Goal: Information Seeking & Learning: Check status

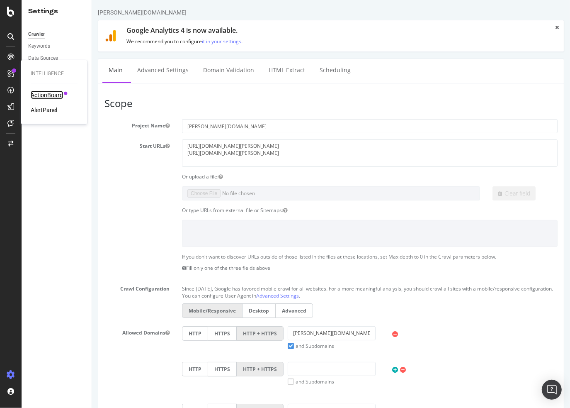
click at [52, 96] on div "ActionBoard" at bounding box center [47, 95] width 32 height 8
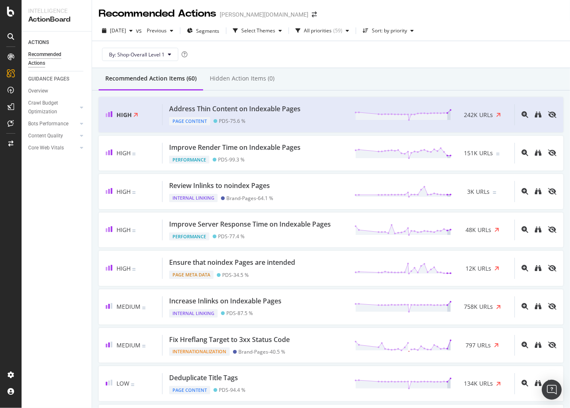
drag, startPoint x: 322, startPoint y: 256, endPoint x: 357, endPoint y: 43, distance: 215.3
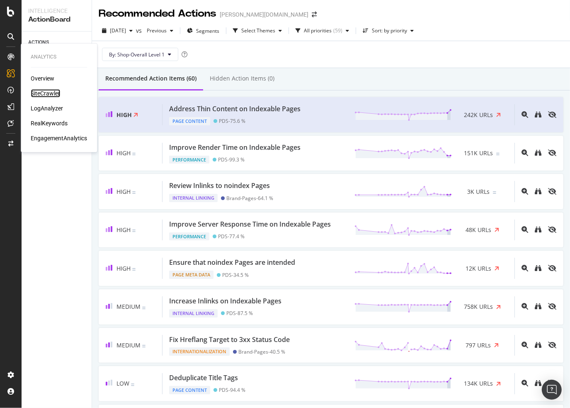
click at [48, 94] on div "SiteCrawler" at bounding box center [45, 93] width 29 height 8
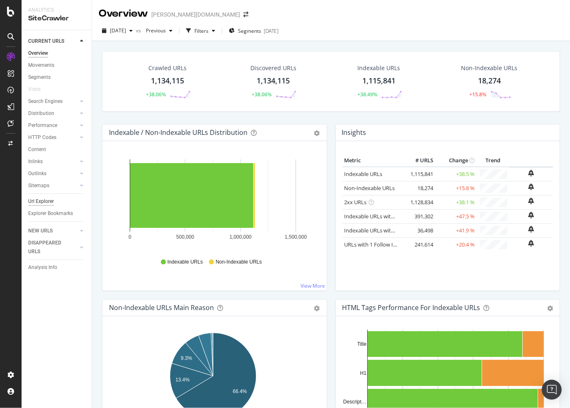
click at [44, 203] on div "Url Explorer" at bounding box center [41, 201] width 26 height 9
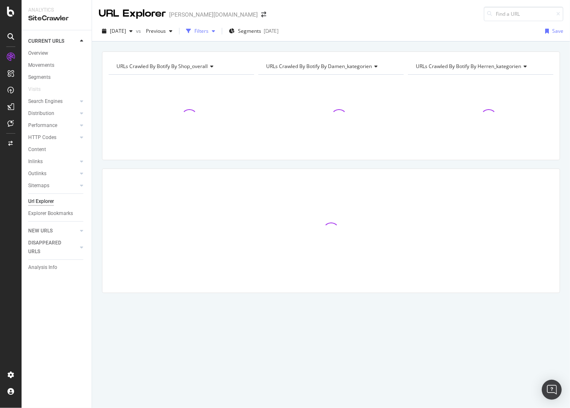
click at [195, 28] on div "button" at bounding box center [189, 31] width 12 height 12
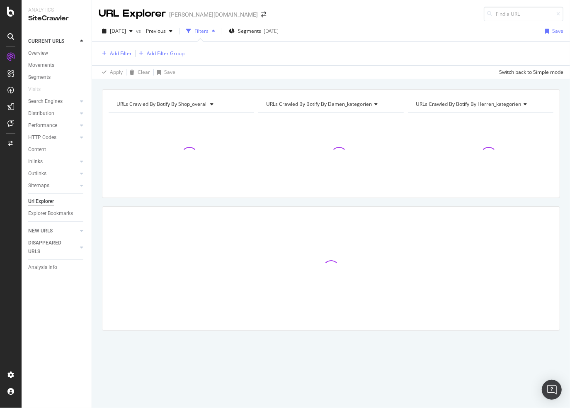
click at [124, 59] on div "Add Filter Add Filter Group" at bounding box center [331, 53] width 465 height 24
click at [123, 56] on div "Add Filter" at bounding box center [115, 53] width 33 height 9
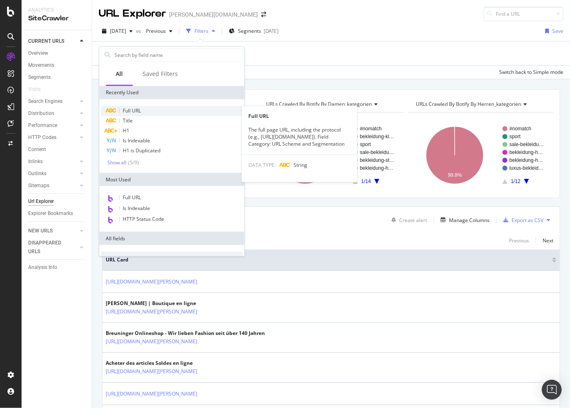
click at [141, 112] on span "Full URL" at bounding box center [132, 110] width 18 height 7
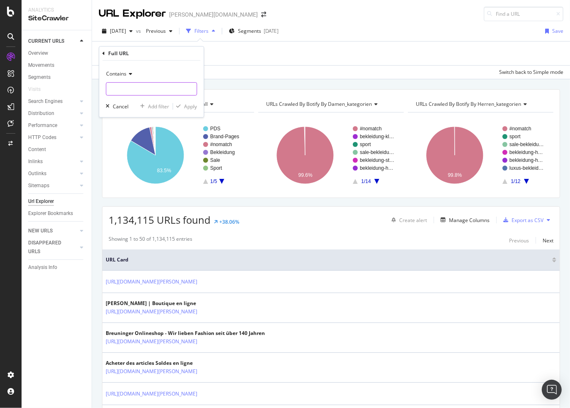
click at [163, 85] on input "text" at bounding box center [151, 88] width 90 height 13
type input "ch/fr/"
click at [183, 111] on div "Contains ch/fr/ Cancel Add filter Apply" at bounding box center [151, 89] width 105 height 56
click at [186, 107] on div "Apply" at bounding box center [190, 106] width 13 height 7
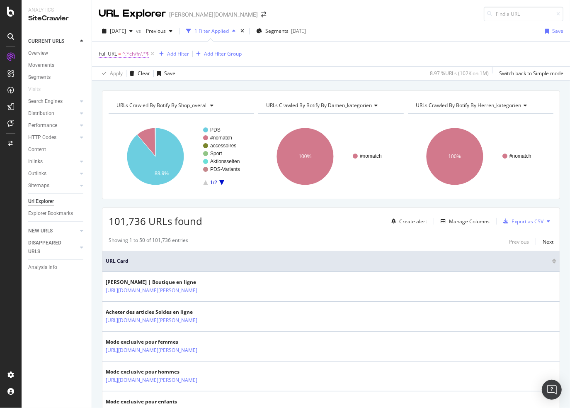
click at [129, 51] on span "^.*ch/fr/.*$" at bounding box center [135, 54] width 27 height 12
type input "a"
click at [173, 91] on input "_weiß" at bounding box center [145, 87] width 78 height 13
type input "_weiss"
click at [193, 106] on div "Apply" at bounding box center [190, 105] width 13 height 7
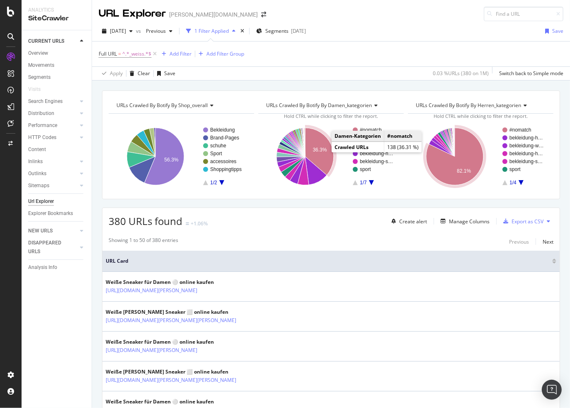
click at [317, 152] on icon "A chart." at bounding box center [319, 151] width 29 height 47
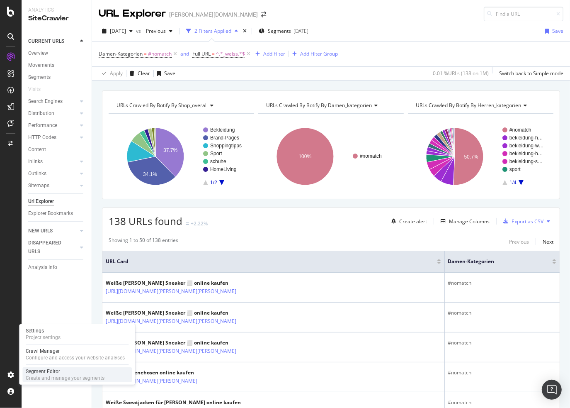
click at [74, 377] on div "Create and manage your segments" at bounding box center [65, 378] width 79 height 7
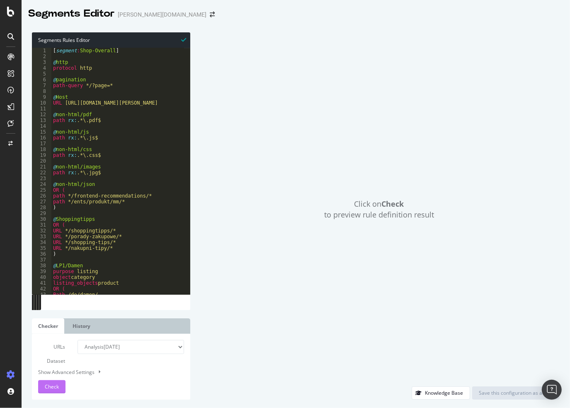
click at [50, 384] on span "Check" at bounding box center [52, 386] width 14 height 7
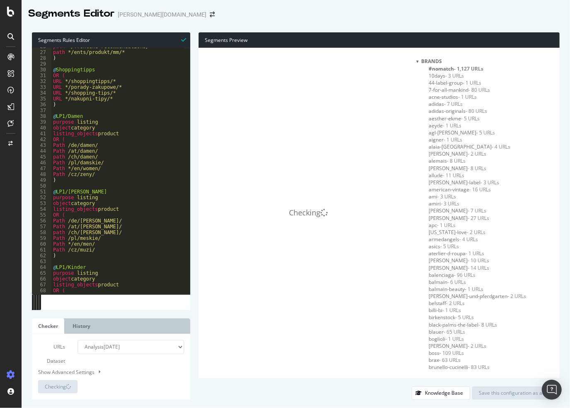
click at [428, 62] on div "Checking Brands #nomatch - 1,127 URLs 10days - 3 URLs 44-label-group - 1 URLs 7…" at bounding box center [379, 213] width 361 height 330
click at [419, 61] on div at bounding box center [418, 61] width 2 height 7
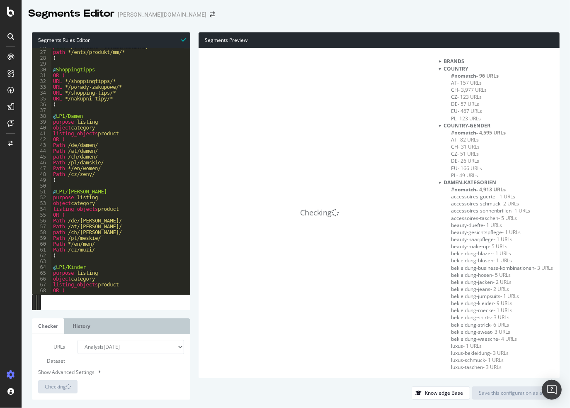
click at [439, 70] on div "Country" at bounding box center [496, 68] width 115 height 7
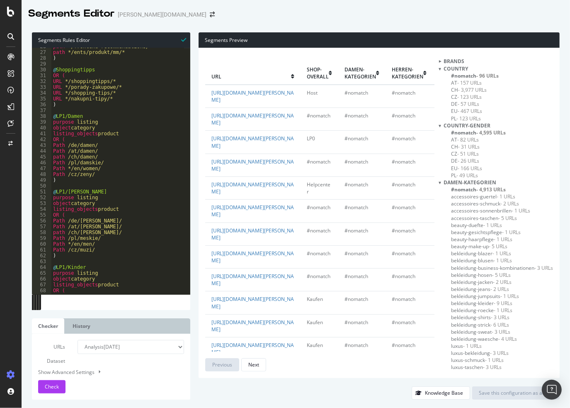
click at [439, 68] on div "Country" at bounding box center [496, 68] width 115 height 7
click at [439, 68] on div at bounding box center [440, 68] width 2 height 7
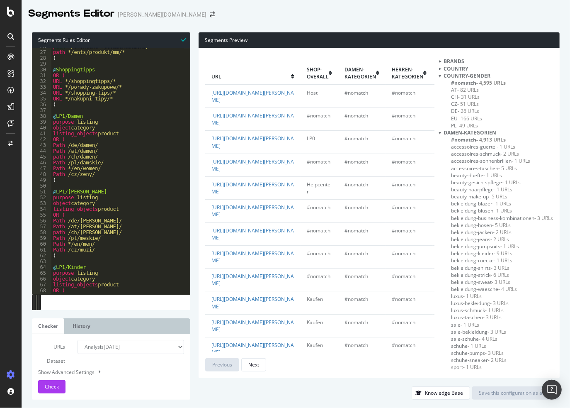
click at [439, 74] on div at bounding box center [440, 75] width 2 height 7
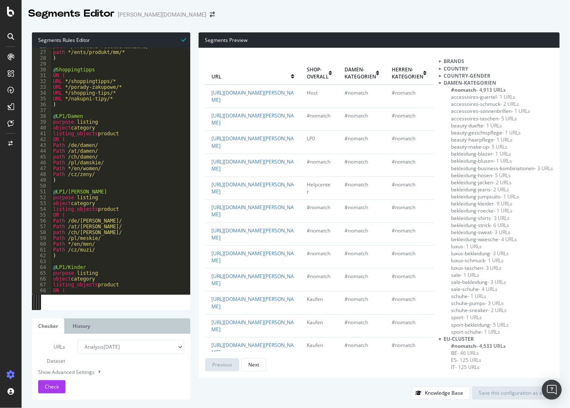
click at [439, 80] on div at bounding box center [440, 82] width 2 height 7
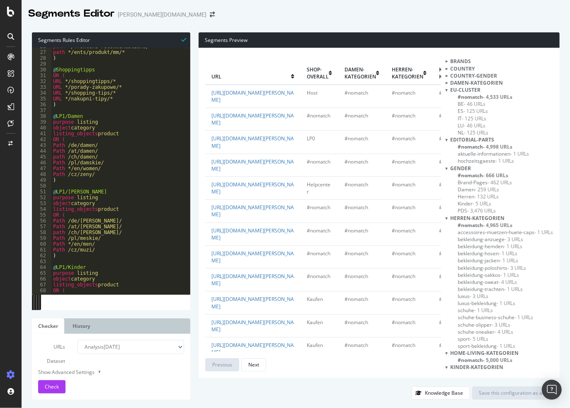
click at [446, 88] on div at bounding box center [447, 89] width 2 height 7
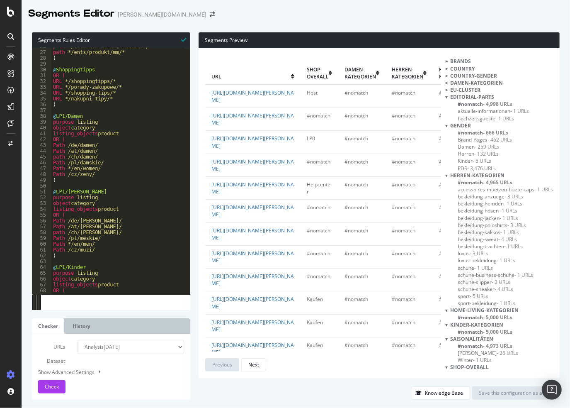
click at [90, 373] on div "Show Advanced Settings" at bounding box center [105, 372] width 146 height 8
select select "5000"
select select "100"
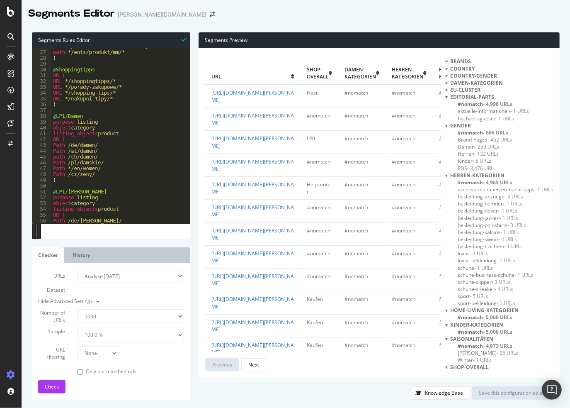
click at [111, 353] on select "None Equal to Not equal to Starts with Doesn't start with Ends with Doesn't end…" at bounding box center [98, 353] width 40 height 14
select select "eq"
click at [78, 346] on select "None Equal to Not equal to Starts with Doesn't start with Ends with Doesn't end…" at bounding box center [98, 353] width 40 height 14
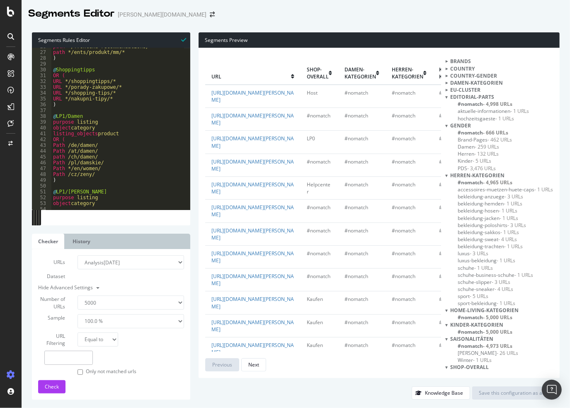
click at [86, 359] on input "text" at bounding box center [68, 358] width 49 height 14
paste input "https://app.botify.com/breuninger/breuninger.com/crawl/urls?analysisSlug=202508…"
click at [44, 388] on button "Check" at bounding box center [51, 386] width 27 height 13
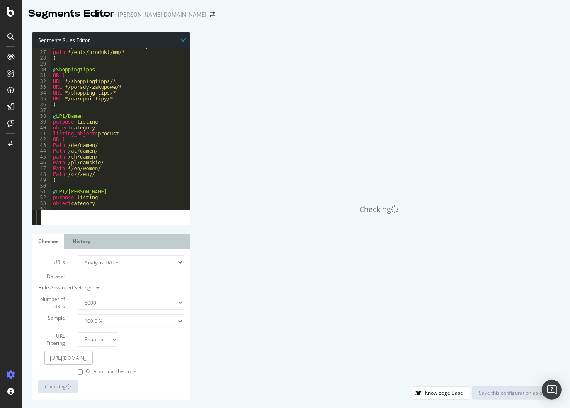
click at [74, 361] on input "https://app.botify.com/breuninger/breuninger.com/crawl/urls?analysisSlug=202508…" at bounding box center [68, 358] width 49 height 14
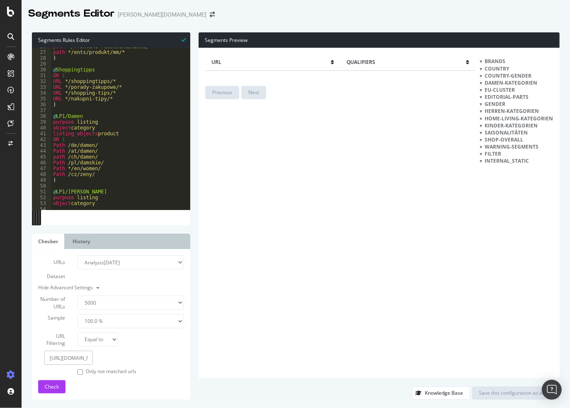
click at [71, 357] on input "https://app.botify.com/breuninger/breuninger.com/crawl/urls?analysisSlug=202508…" at bounding box center [68, 358] width 49 height 14
paste input "www.breuninger.com/at/herren/schuhe/sneaker/_weiss/"
type input "https://www.breuninger.com/at/herren/schuhe/sneaker/_weiss/"
click at [40, 387] on button "Check" at bounding box center [51, 386] width 27 height 13
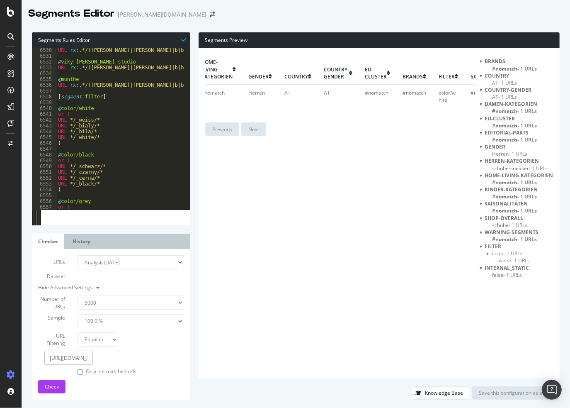
scroll to position [0, 305]
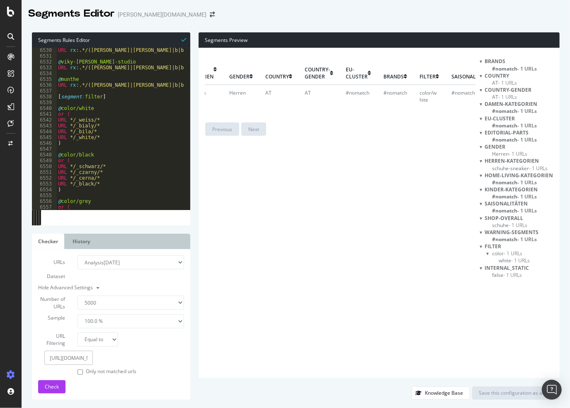
drag, startPoint x: 361, startPoint y: 203, endPoint x: 350, endPoint y: 178, distance: 27.3
click at [361, 203] on div "url Shop-Overall Damen-Kategorien Herren-Kategorien Kinder-Kategorien Home-Livi…" at bounding box center [340, 212] width 271 height 317
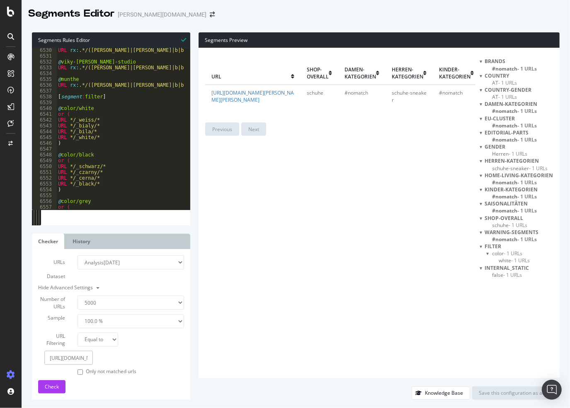
click at [273, 304] on div "url Shop-Overall Damen-Kategorien Herren-Kategorien Kinder-Kategorien Home-Livi…" at bounding box center [340, 212] width 271 height 317
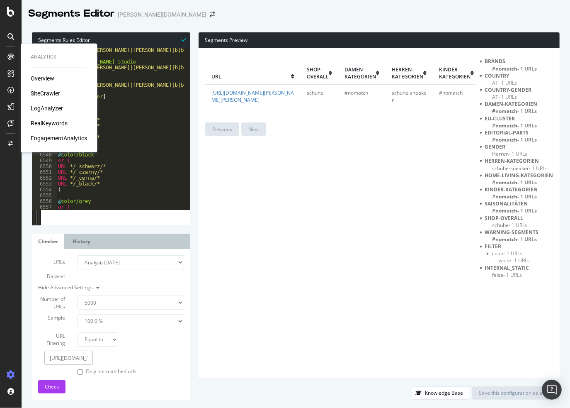
click at [7, 61] on div at bounding box center [10, 56] width 13 height 13
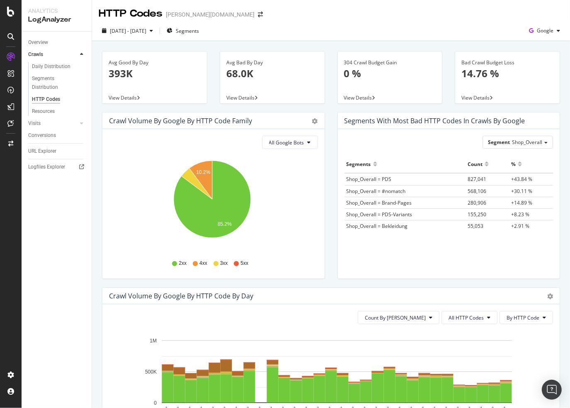
click at [470, 95] on span "View Details" at bounding box center [476, 97] width 28 height 7
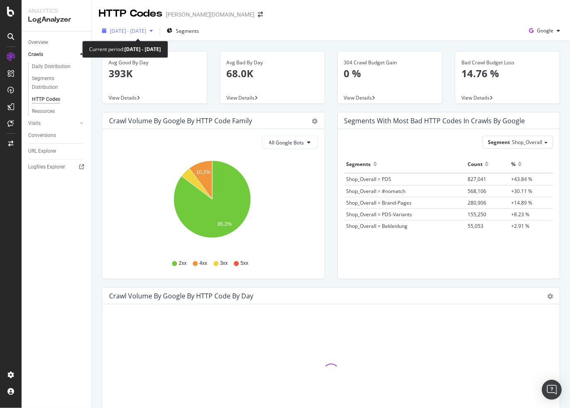
click at [126, 28] on span "[DATE] - [DATE]" at bounding box center [128, 30] width 37 height 7
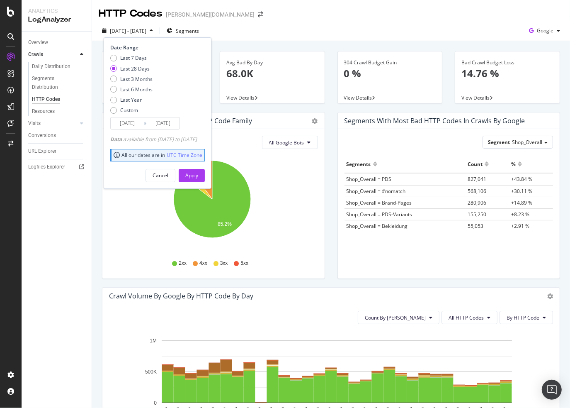
click at [134, 122] on input "2025/07/21" at bounding box center [127, 123] width 33 height 12
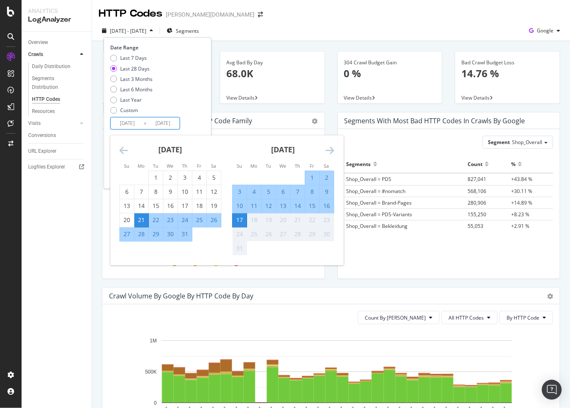
click at [238, 208] on div "10" at bounding box center [240, 206] width 14 height 8
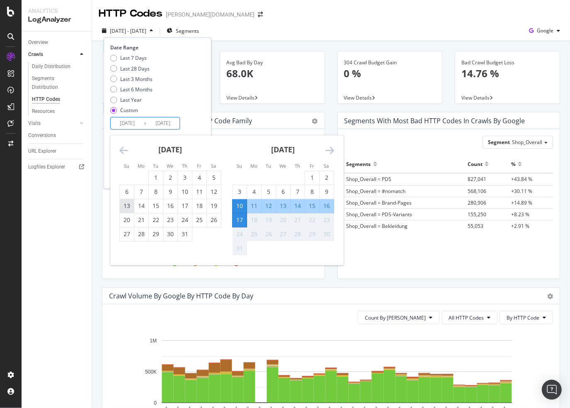
click at [129, 206] on div "13" at bounding box center [127, 206] width 14 height 8
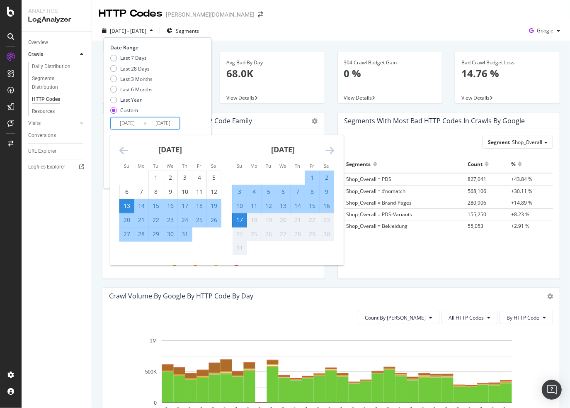
click at [175, 92] on div "Last 7 Days Last 28 Days Last 3 Months Last 6 Months Last Year Custom" at bounding box center [156, 85] width 93 height 63
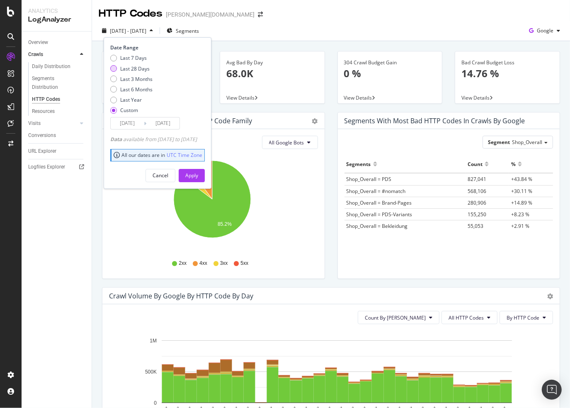
click at [128, 68] on div "Last 28 Days" at bounding box center [134, 68] width 29 height 7
type input "2025/07/21"
click at [149, 122] on input "2025/08/17" at bounding box center [162, 123] width 33 height 12
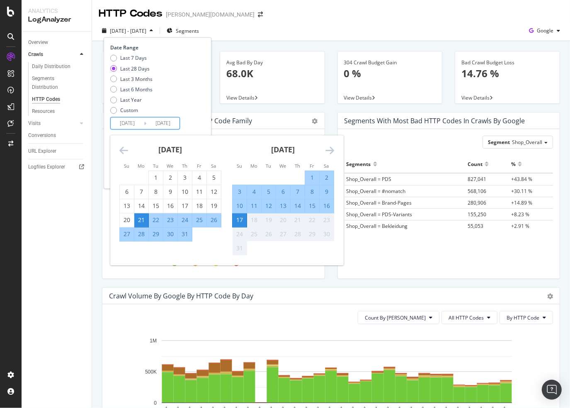
click at [242, 204] on div "10" at bounding box center [240, 206] width 14 height 8
type input "2025/08/10"
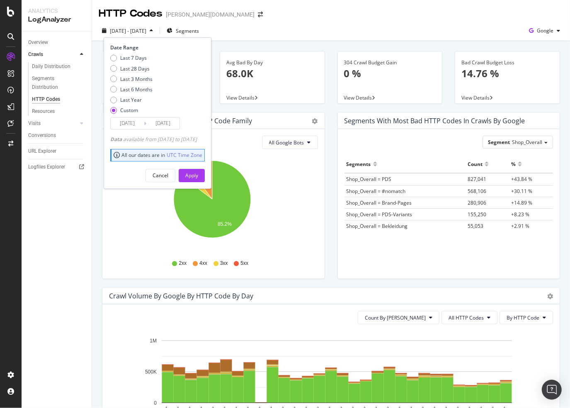
click at [134, 124] on input "2025/07/21" at bounding box center [127, 123] width 33 height 12
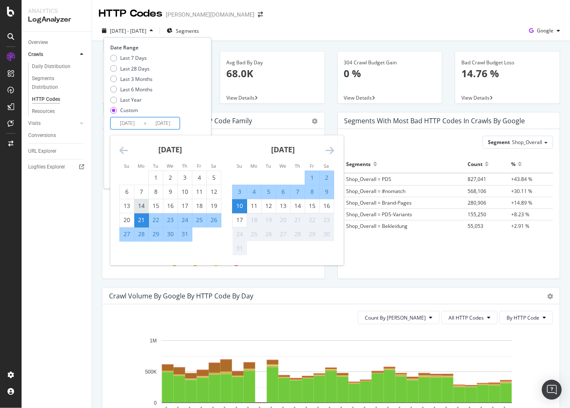
click at [142, 208] on div "14" at bounding box center [141, 206] width 14 height 8
type input "2025/07/14"
click at [236, 204] on div "10" at bounding box center [240, 206] width 14 height 8
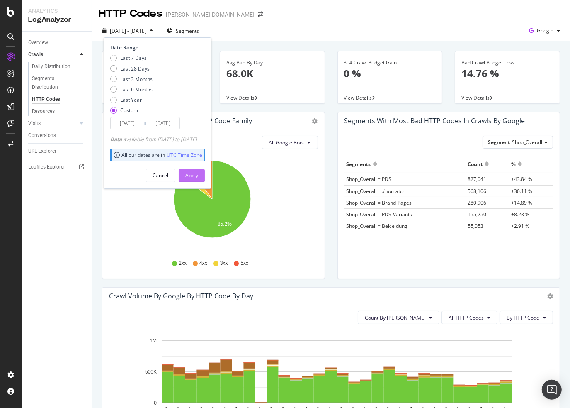
click at [205, 178] on button "Apply" at bounding box center [192, 175] width 26 height 13
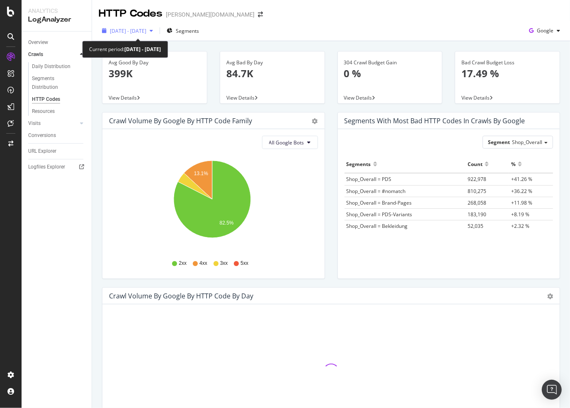
click at [156, 33] on div "button" at bounding box center [151, 30] width 10 height 5
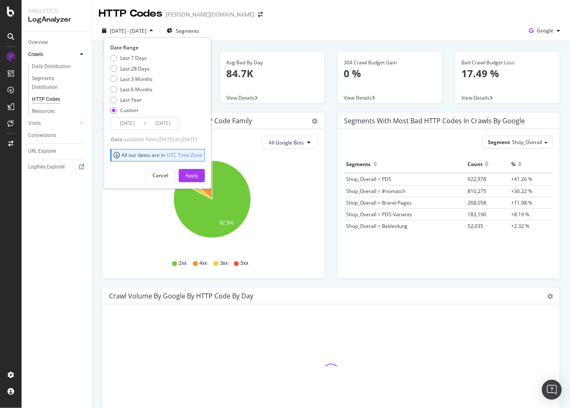
click at [144, 120] on icon at bounding box center [145, 123] width 2 height 8
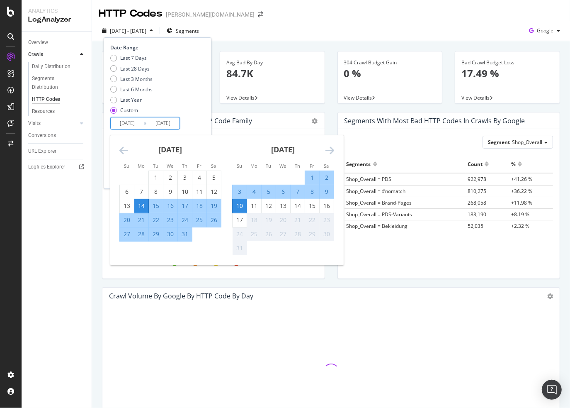
click at [127, 121] on input "2025/07/14" at bounding box center [127, 123] width 33 height 12
click at [242, 192] on div "3" at bounding box center [240, 192] width 14 height 8
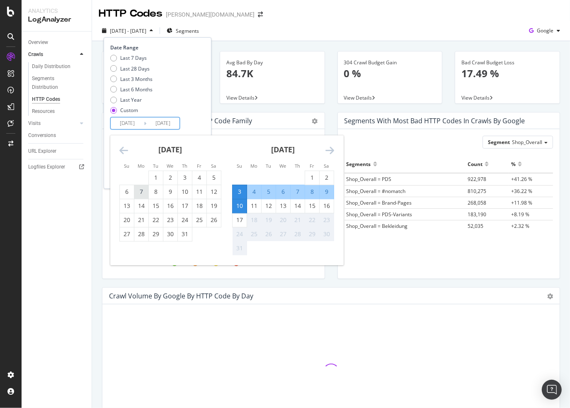
click at [141, 191] on div "7" at bounding box center [141, 192] width 14 height 8
type input "2025/07/07"
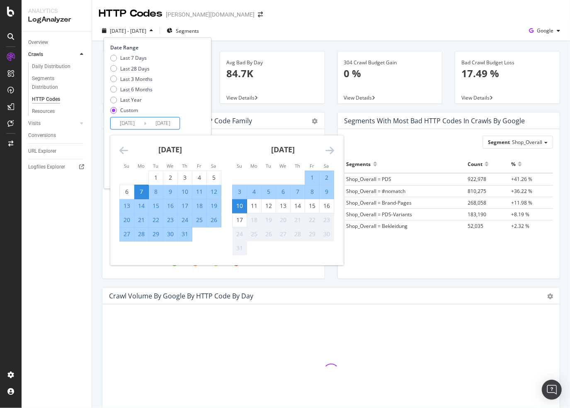
click at [241, 192] on div "3" at bounding box center [240, 192] width 14 height 8
type input "2025/08/03"
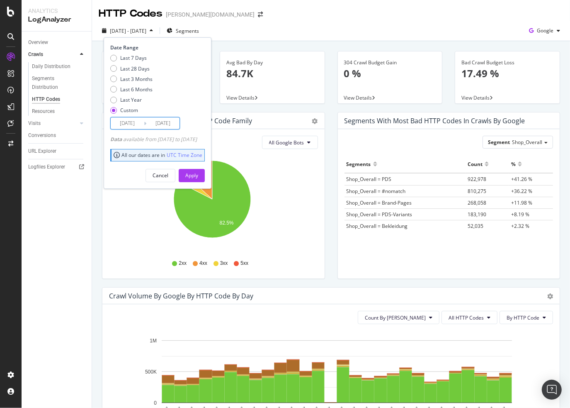
click at [151, 124] on input "2025/08/03" at bounding box center [162, 123] width 33 height 12
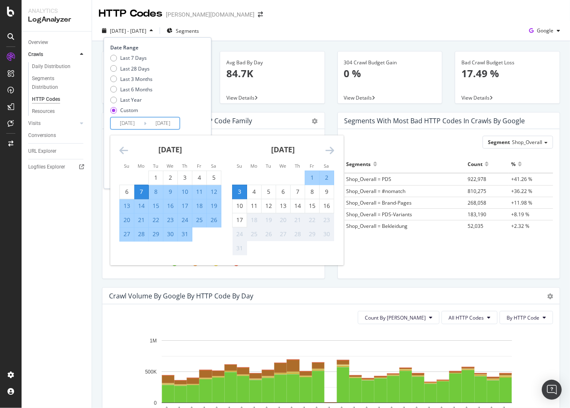
click at [180, 93] on div "Last 7 Days Last 28 Days Last 3 Months Last 6 Months Last Year Custom" at bounding box center [156, 85] width 93 height 63
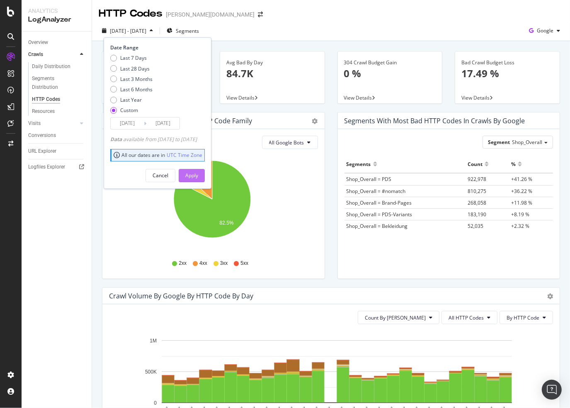
click at [198, 174] on div "Apply" at bounding box center [191, 175] width 13 height 7
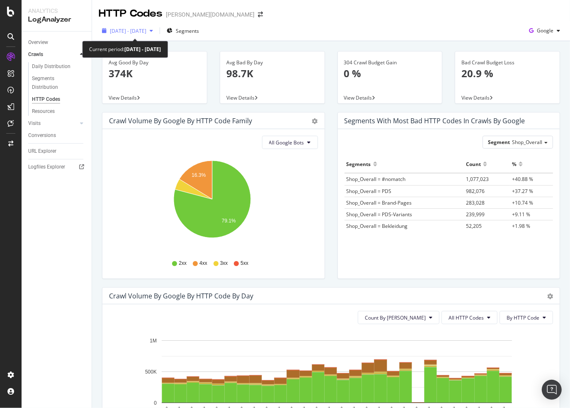
click at [146, 30] on span "2025 Jul. 7th - Aug. 3rd" at bounding box center [128, 30] width 37 height 7
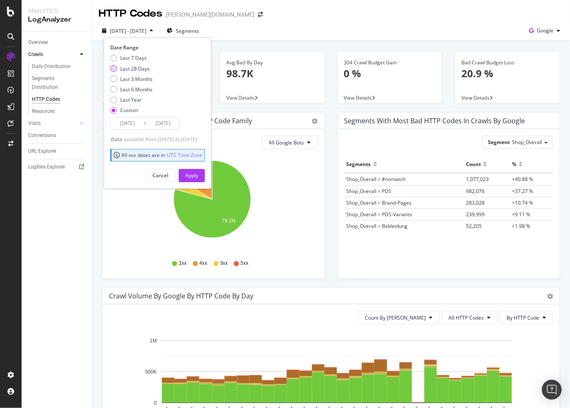
click at [140, 66] on div "Last 28 Days" at bounding box center [134, 68] width 29 height 7
type input "2025/07/21"
type input "2025/08/17"
click at [198, 178] on div "Apply" at bounding box center [191, 175] width 13 height 7
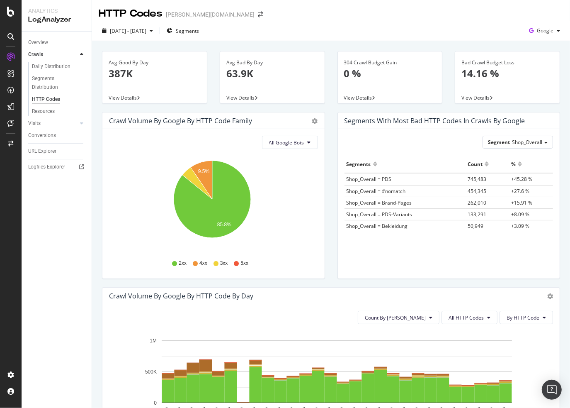
click at [470, 95] on span "View Details" at bounding box center [476, 97] width 28 height 7
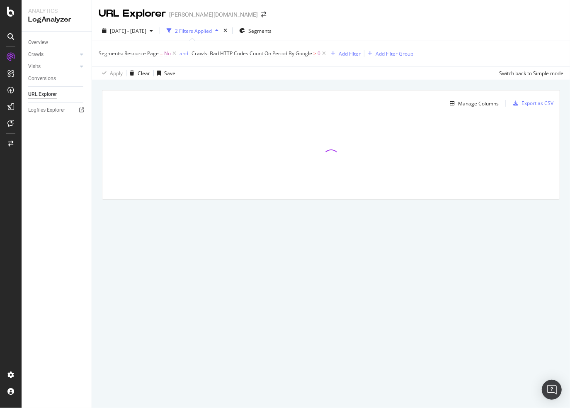
drag, startPoint x: 231, startPoint y: 29, endPoint x: 236, endPoint y: 29, distance: 4.6
click at [212, 29] on div "2 Filters Applied" at bounding box center [193, 30] width 37 height 7
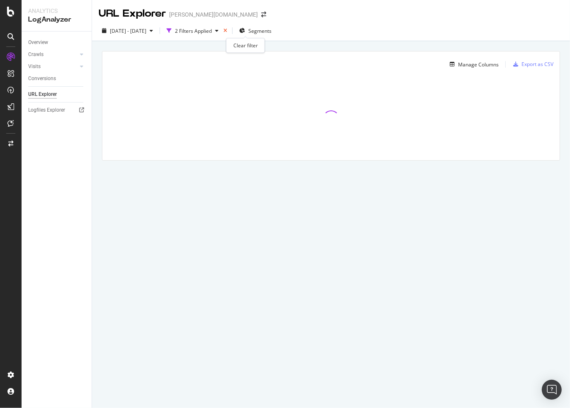
click at [227, 29] on icon "times" at bounding box center [226, 30] width 4 height 5
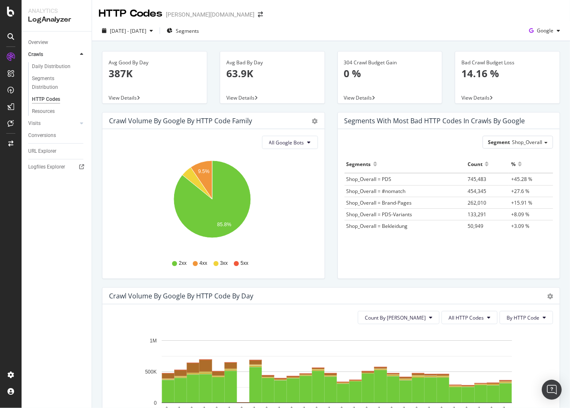
click at [293, 39] on div "2025 Jul. 21st - Aug. 17th Segments Google" at bounding box center [331, 32] width 478 height 17
click at [320, 98] on div "View Details" at bounding box center [272, 98] width 105 height 12
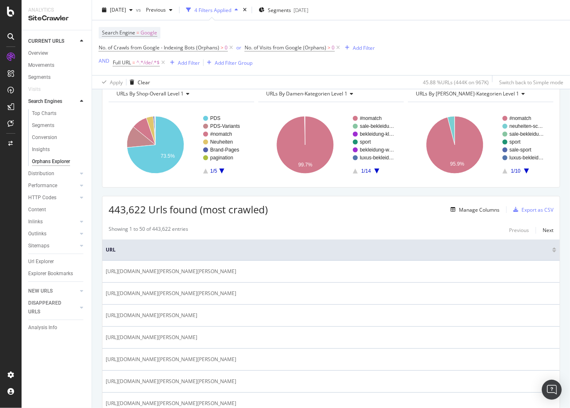
scroll to position [124, 0]
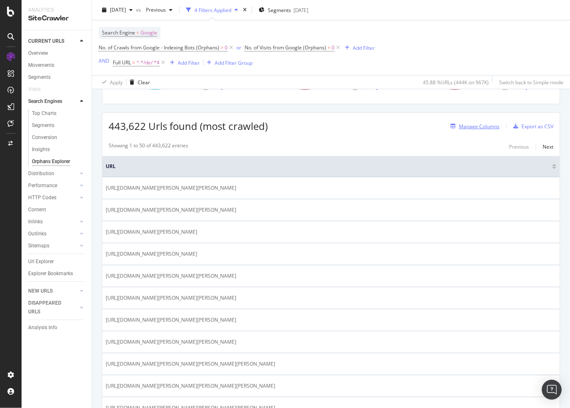
click at [476, 125] on div "Manage Columns" at bounding box center [479, 126] width 41 height 7
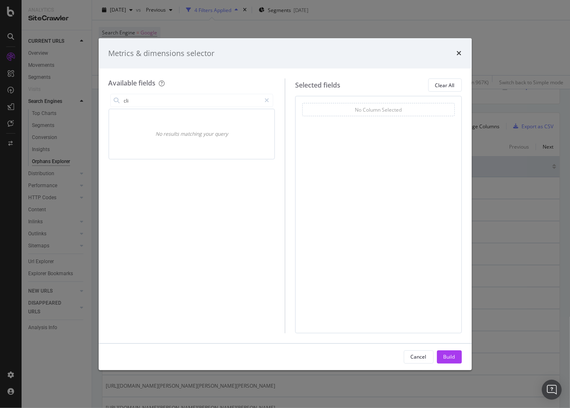
type input "clic"
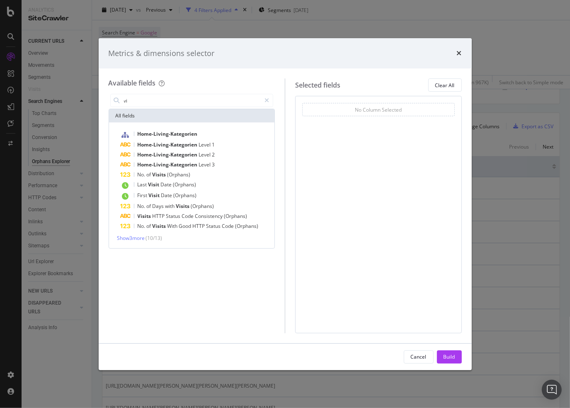
type input "vis"
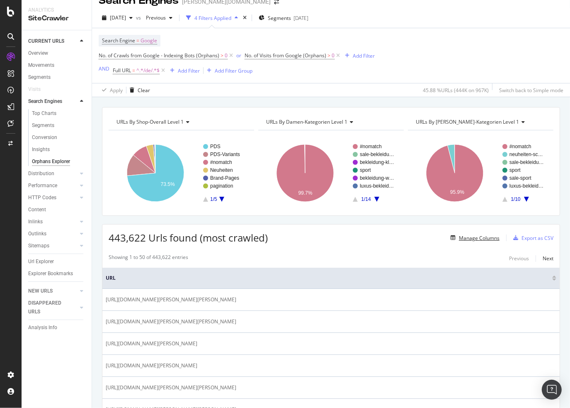
scroll to position [0, 0]
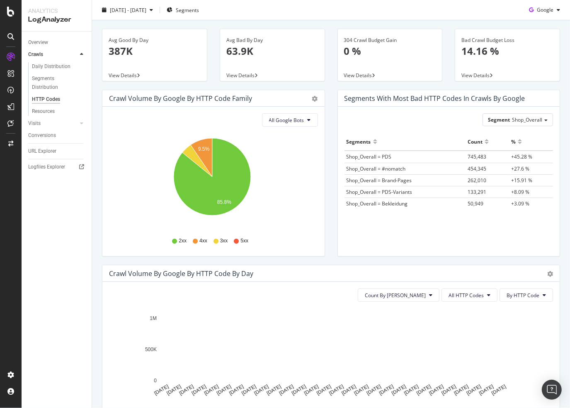
scroll to position [41, 0]
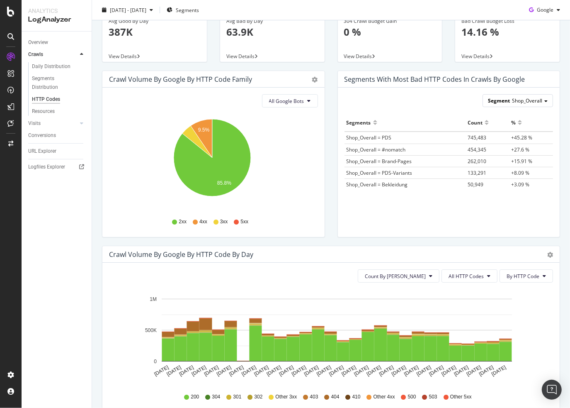
click at [531, 98] on span "Shop_Overall" at bounding box center [527, 100] width 30 height 7
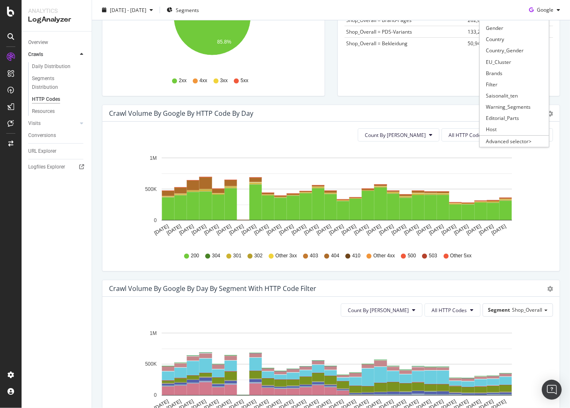
scroll to position [124, 0]
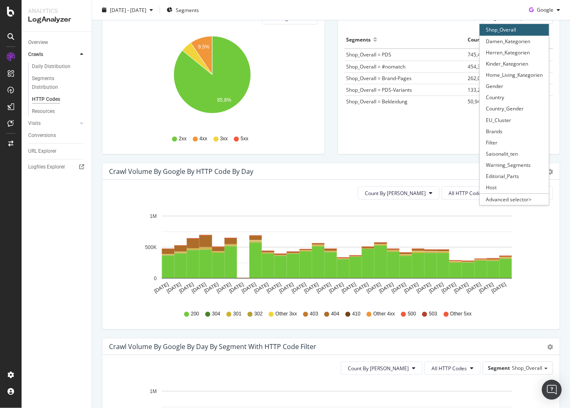
click at [406, 138] on div "Segment Shop_Overall Shop_Overall Damen_Kategorien Herren_Kategorien Kinder_Kat…" at bounding box center [449, 79] width 222 height 149
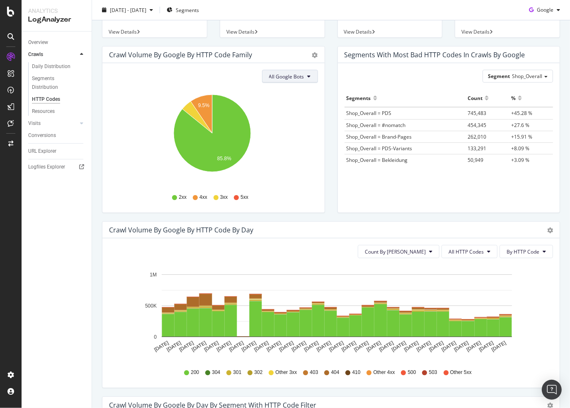
scroll to position [0, 0]
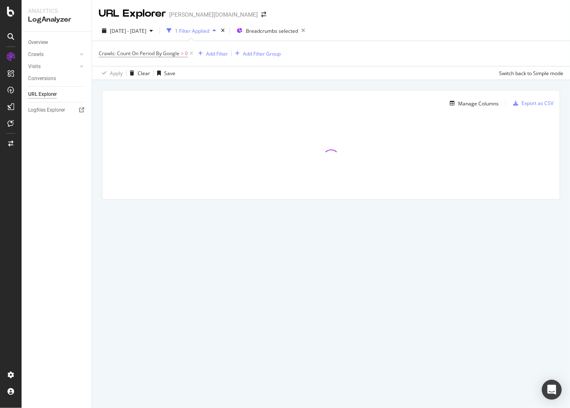
click at [557, 11] on div "URL Explorer [PERSON_NAME][DOMAIN_NAME]" at bounding box center [331, 10] width 478 height 21
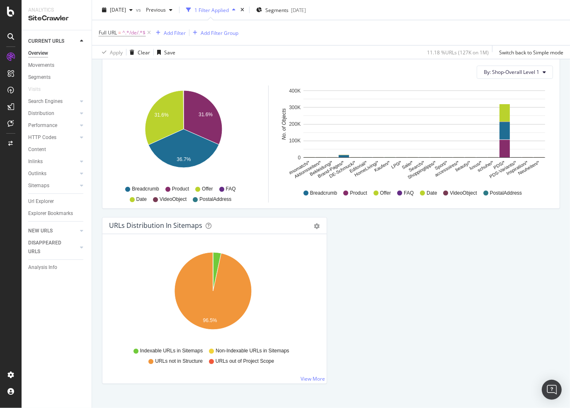
scroll to position [833, 0]
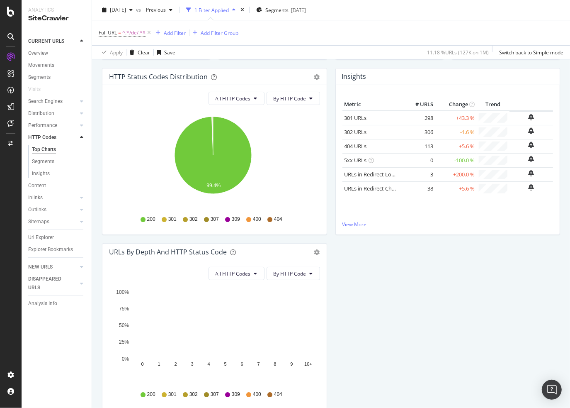
scroll to position [39, 0]
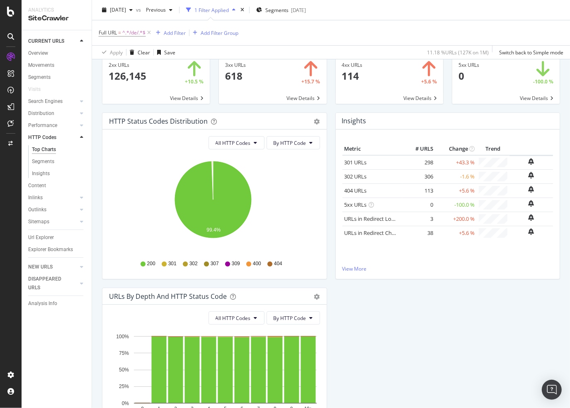
click at [382, 212] on td "URLs in Redirect Loop" at bounding box center [373, 219] width 60 height 14
click at [380, 217] on link "URLs in Redirect Loop" at bounding box center [372, 218] width 54 height 7
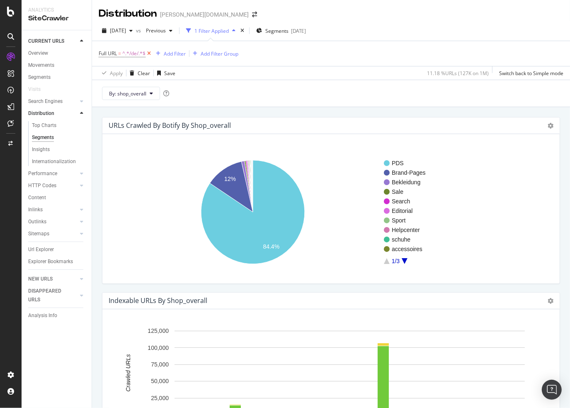
click at [151, 57] on icon at bounding box center [149, 53] width 7 height 8
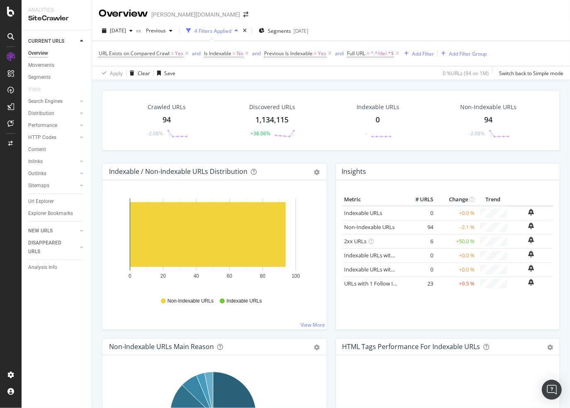
drag, startPoint x: 38, startPoint y: 166, endPoint x: 43, endPoint y: 169, distance: 5.6
click at [38, 166] on div "Inlinks" at bounding box center [35, 161] width 15 height 9
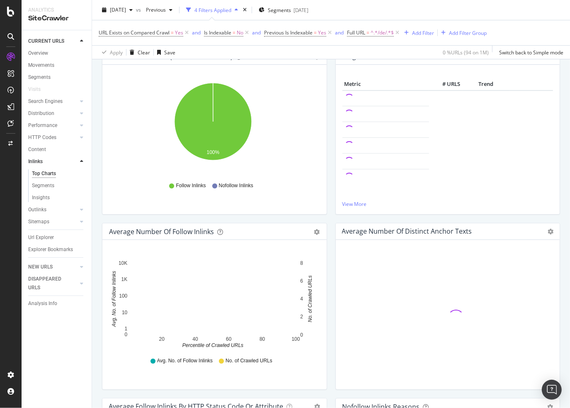
scroll to position [89, 0]
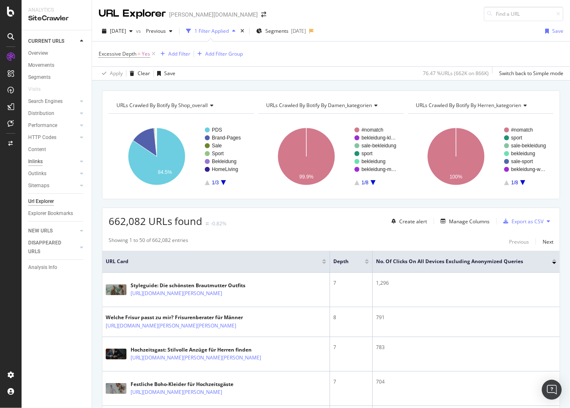
click at [40, 166] on div "Inlinks" at bounding box center [35, 161] width 15 height 9
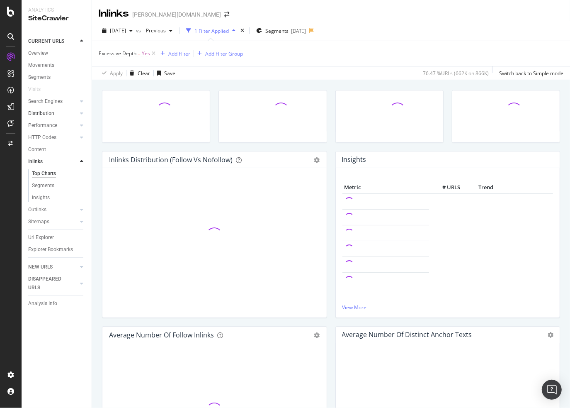
click at [59, 111] on link "Distribution" at bounding box center [52, 113] width 49 height 9
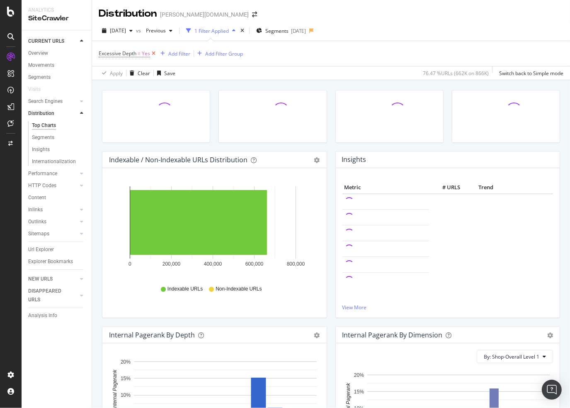
click at [154, 54] on icon at bounding box center [153, 53] width 7 height 8
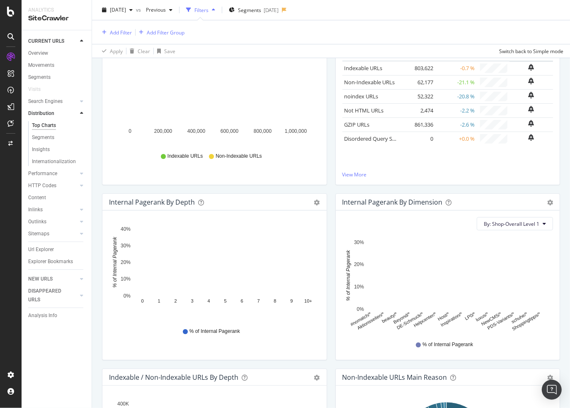
scroll to position [124, 0]
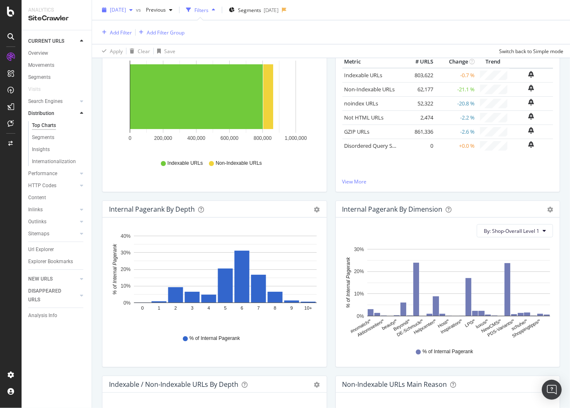
click at [136, 12] on div "button" at bounding box center [131, 9] width 10 height 5
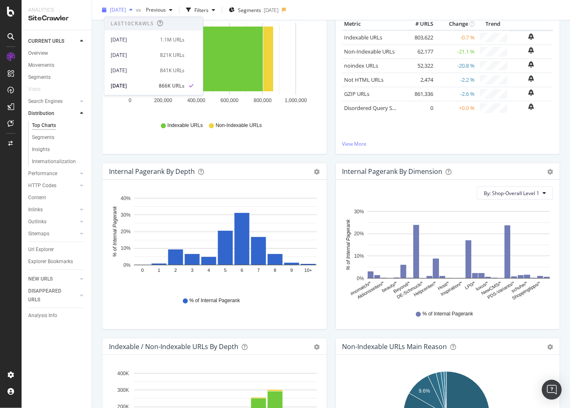
scroll to position [87, 0]
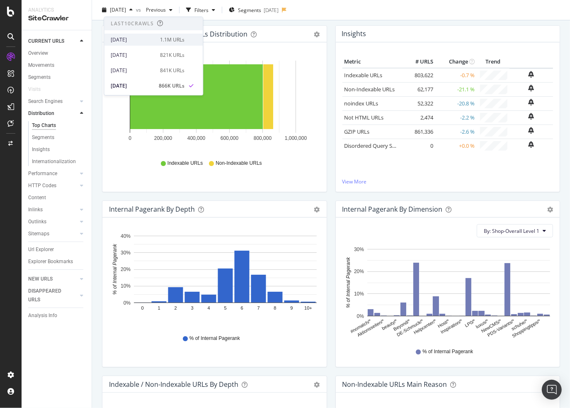
click at [153, 41] on div "[DATE]" at bounding box center [133, 39] width 44 height 7
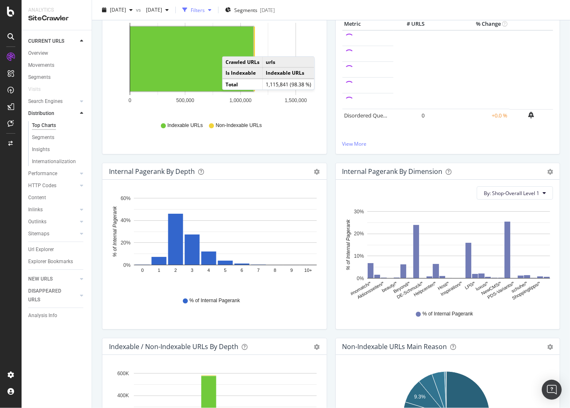
scroll to position [41, 0]
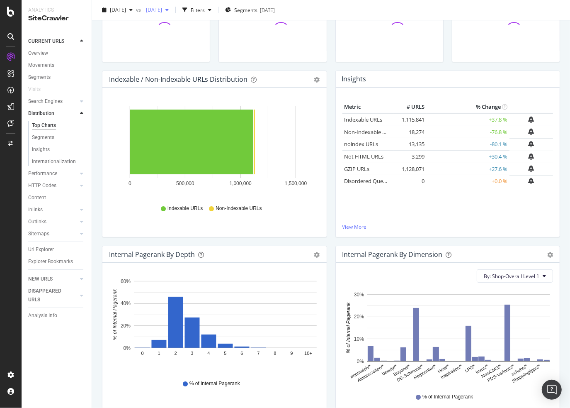
click at [162, 7] on span "2025 Jul. 21st" at bounding box center [153, 9] width 20 height 7
click at [304, 69] on div at bounding box center [273, 40] width 117 height 61
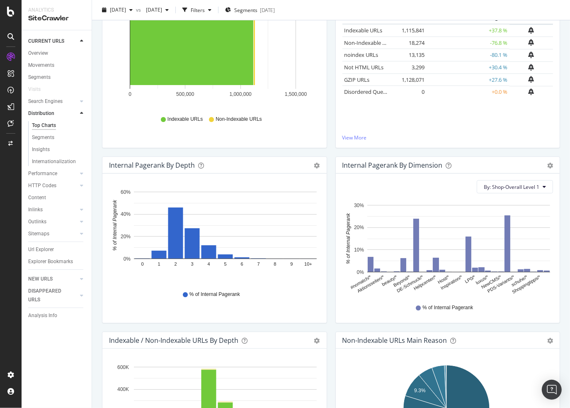
scroll to position [166, 0]
